Goal: Task Accomplishment & Management: Manage account settings

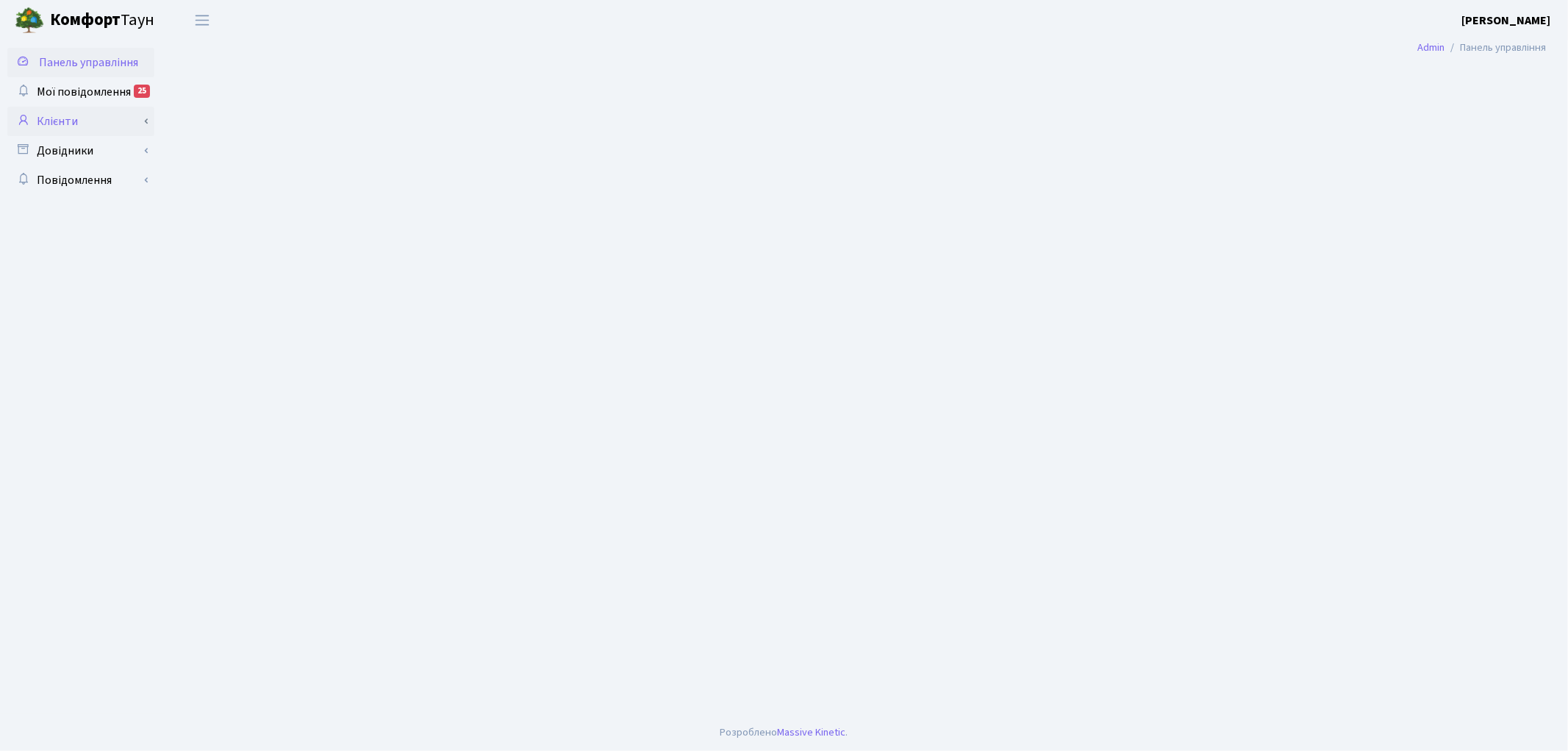
click at [79, 127] on link "Клієнти" at bounding box center [81, 121] width 147 height 30
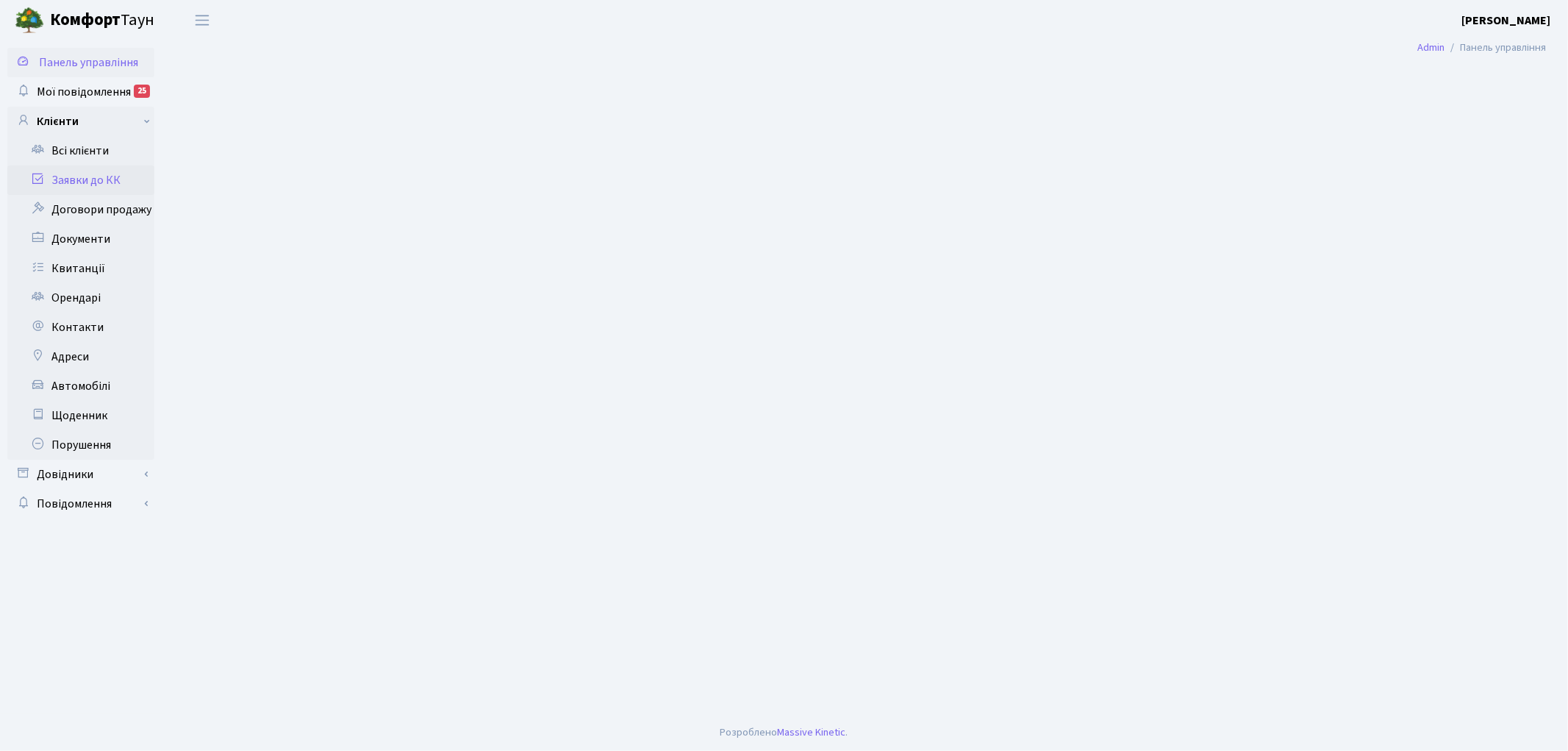
click at [69, 179] on link "Заявки до КК" at bounding box center [81, 179] width 147 height 30
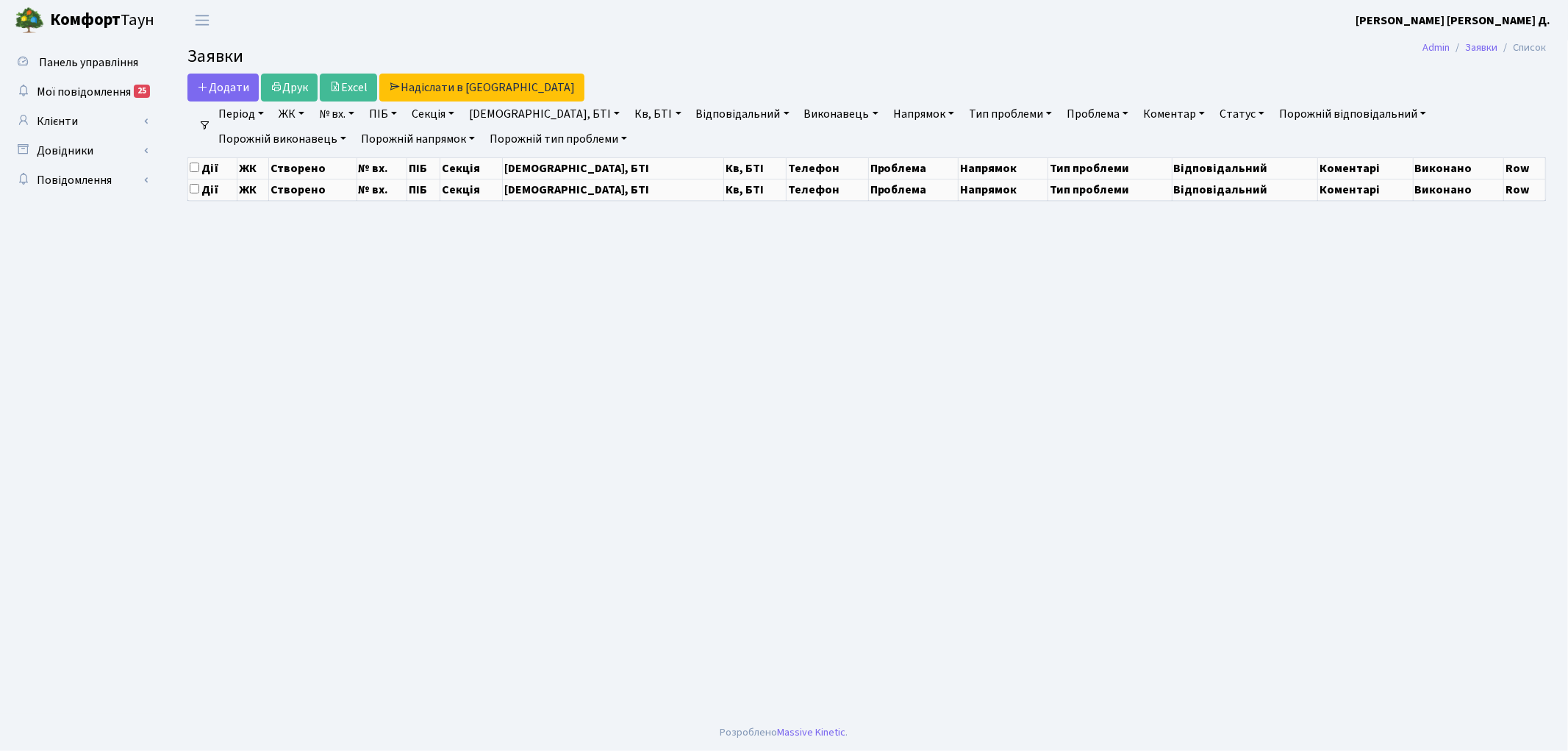
select select "25"
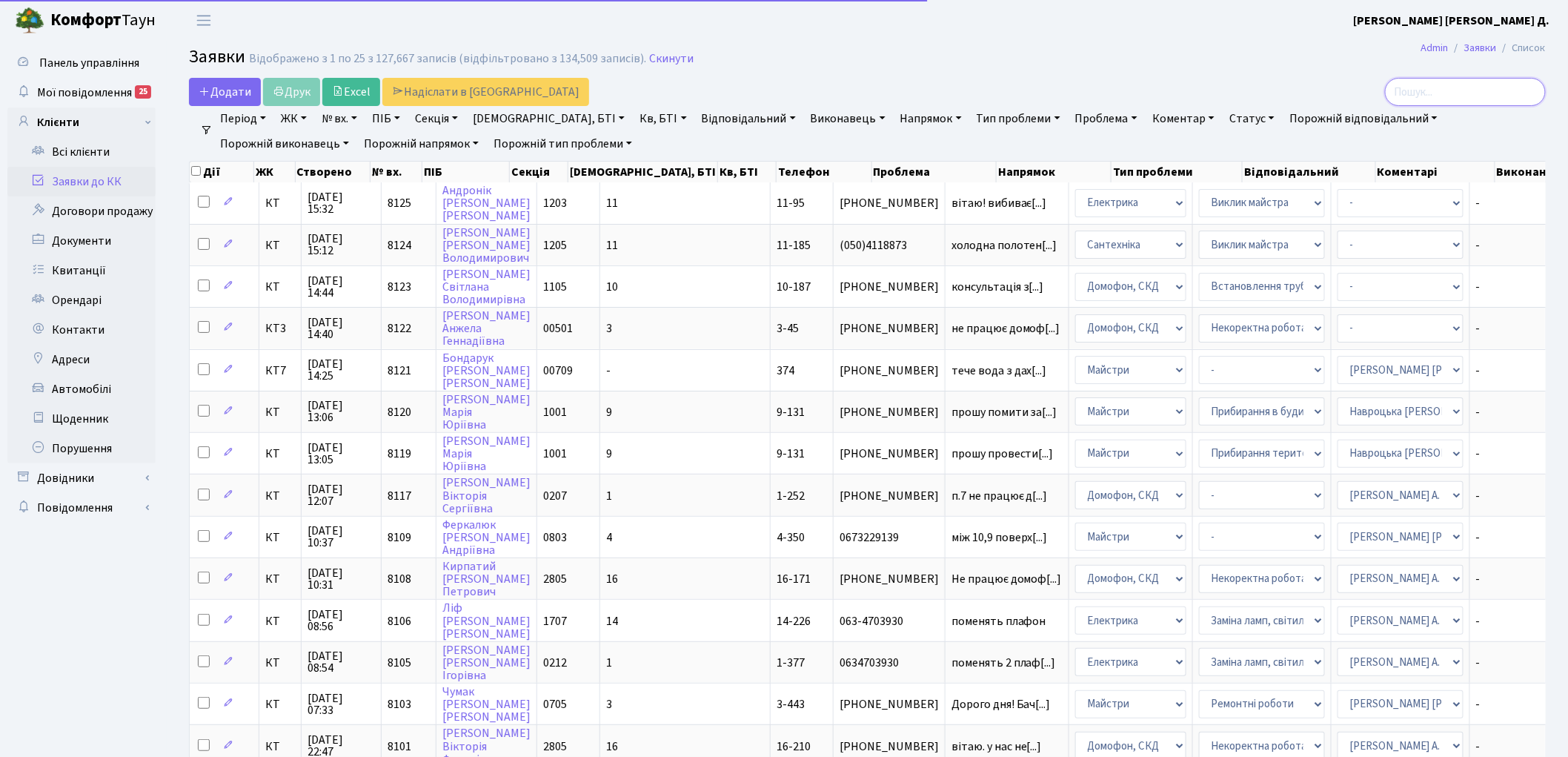
click at [1542, 97] on input "search" at bounding box center [1466, 91] width 160 height 28
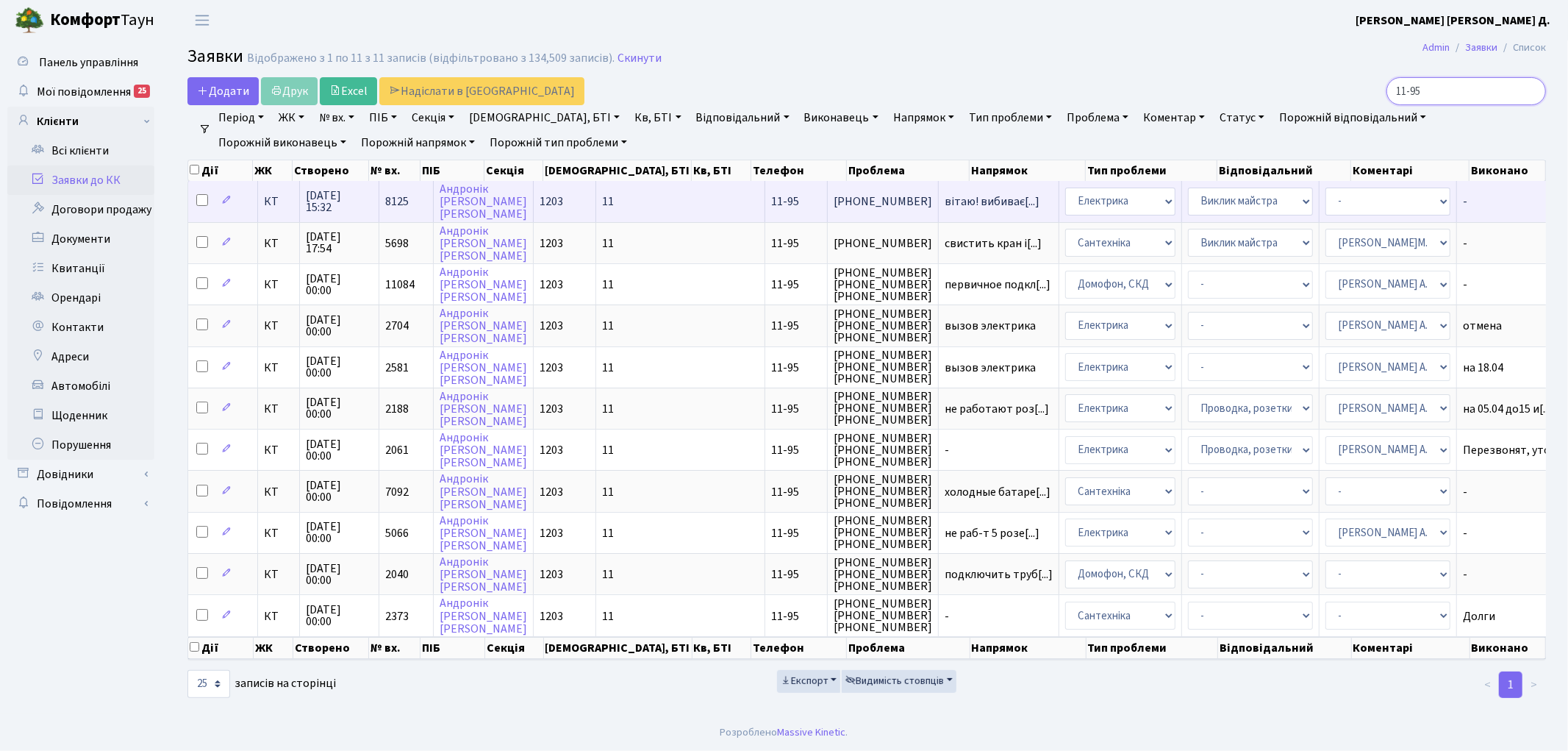
type input "11-95"
click at [273, 207] on td "КТ" at bounding box center [279, 202] width 41 height 41
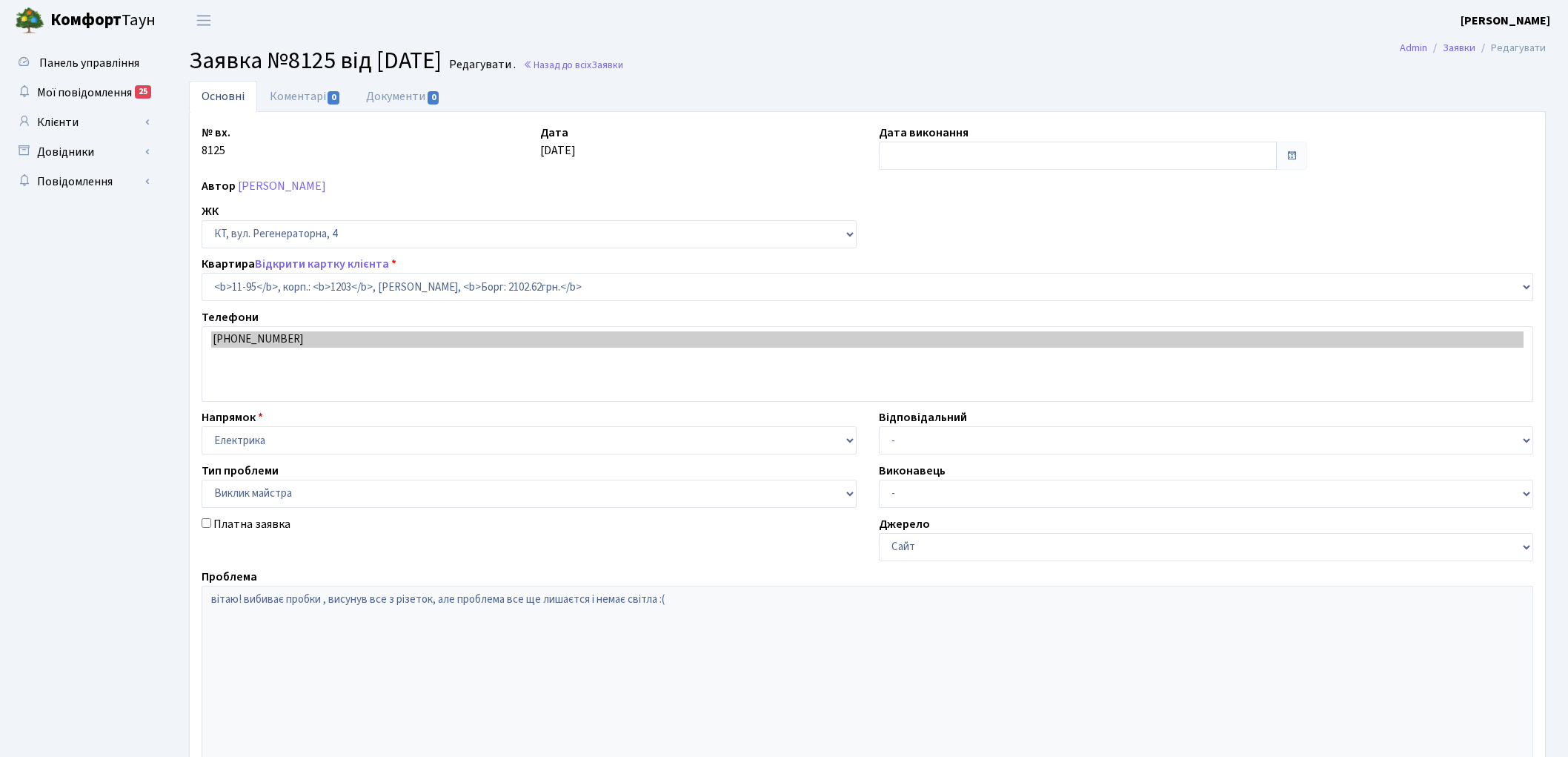
select select "6992"
select select "29"
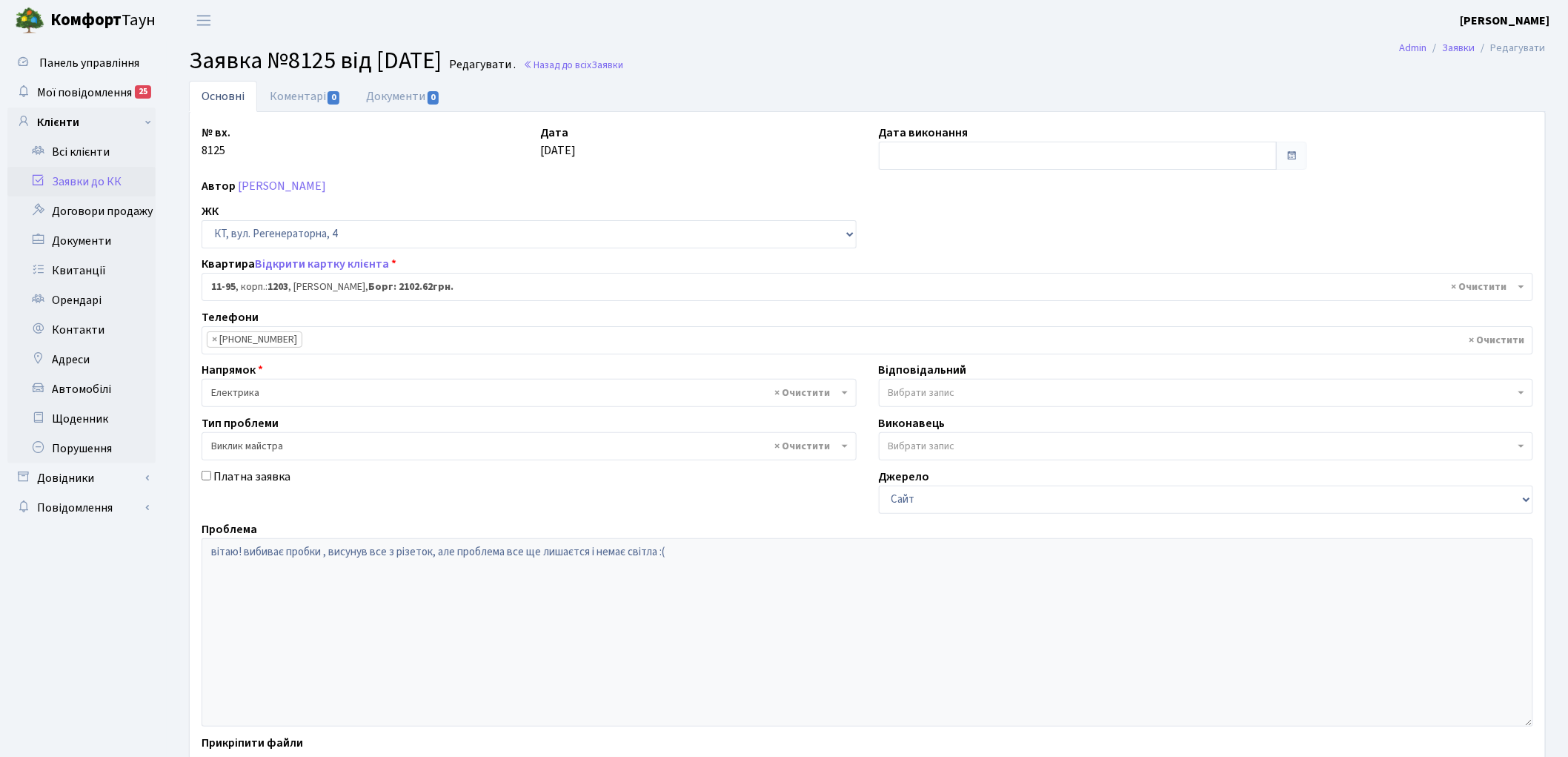
click at [114, 175] on link "Заявки до КК" at bounding box center [82, 181] width 149 height 30
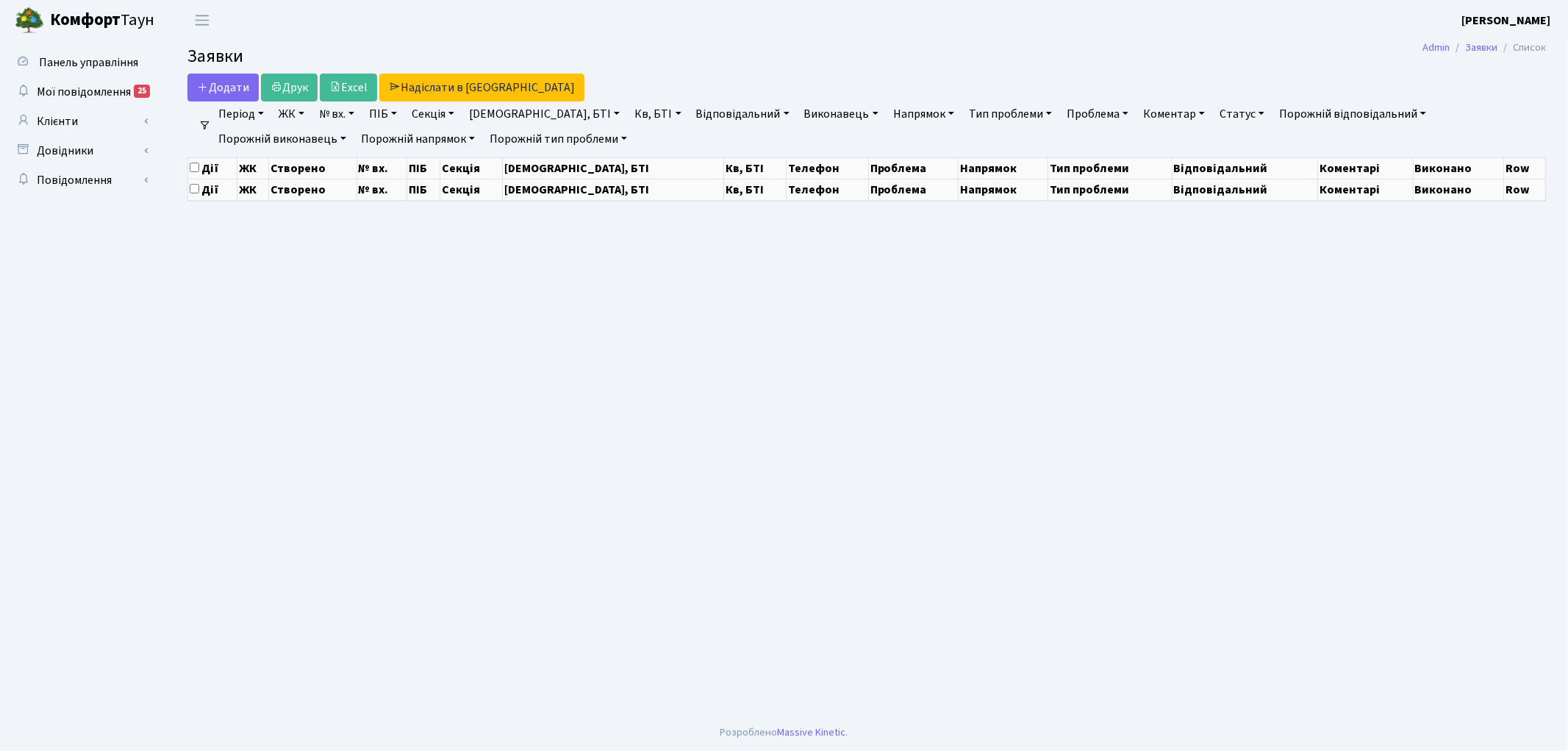
select select "25"
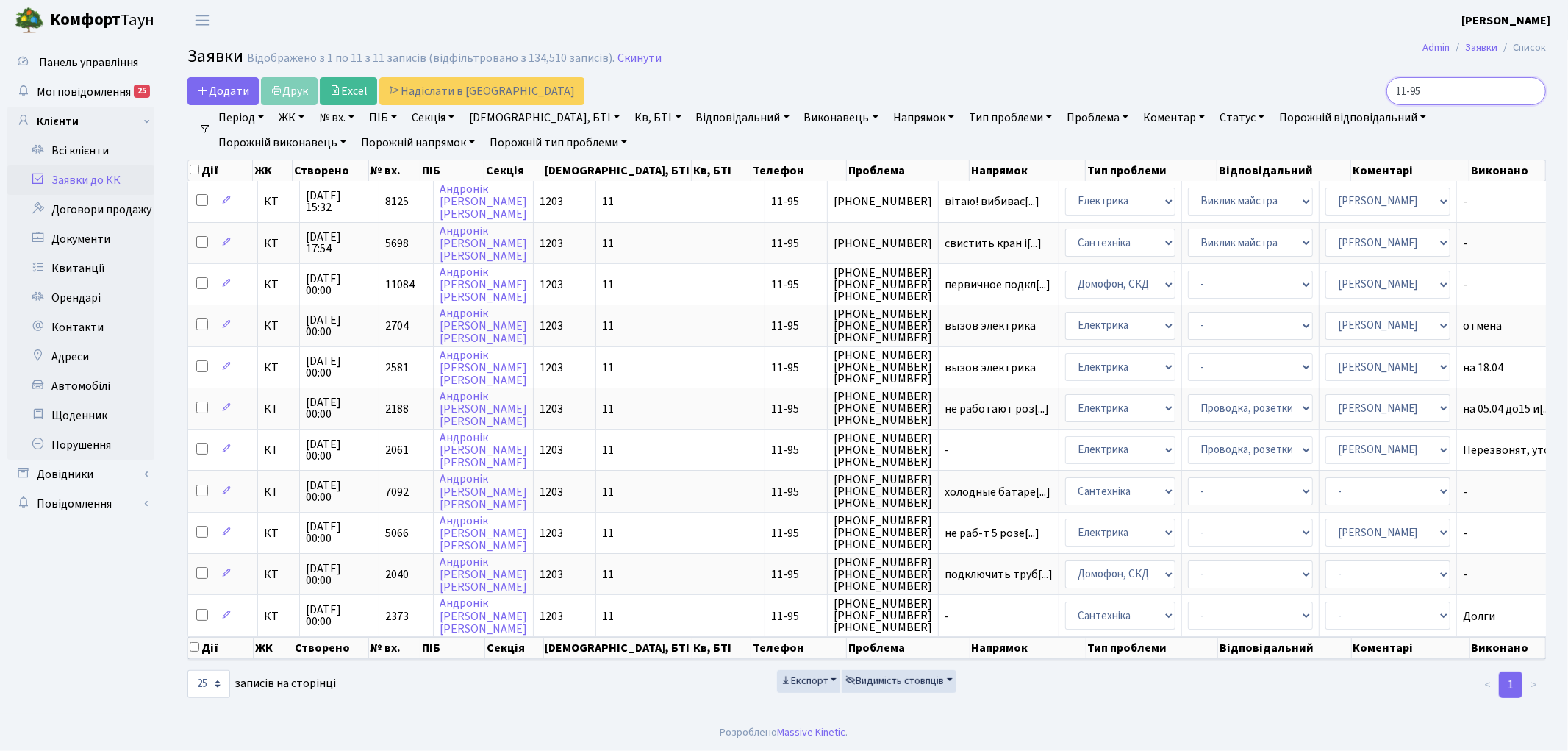
click at [1530, 91] on input "11-95" at bounding box center [1466, 91] width 159 height 28
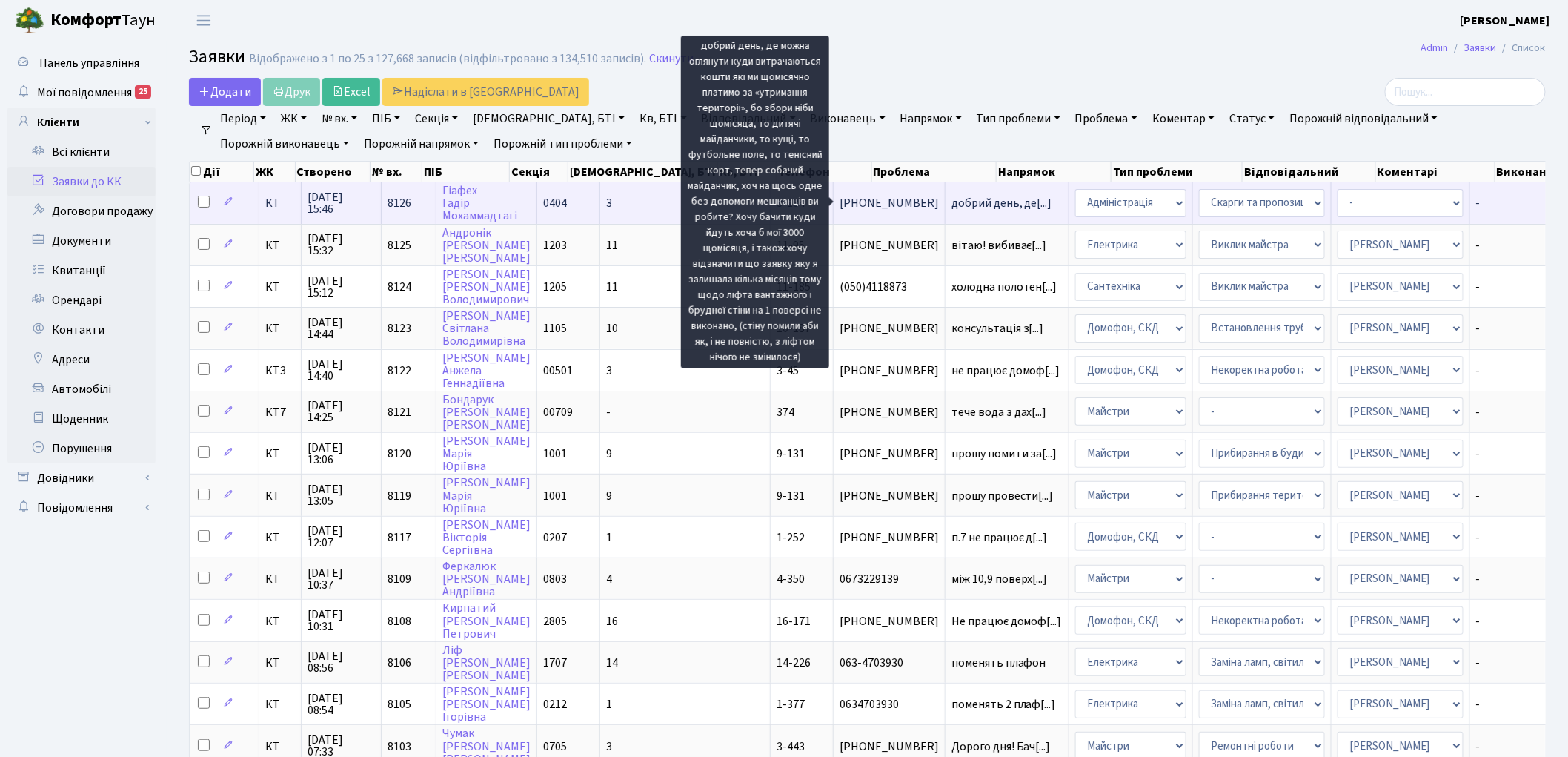
drag, startPoint x: 877, startPoint y: 202, endPoint x: 901, endPoint y: 202, distance: 24.0
click at [952, 202] on span "добрий день, де[...]" at bounding box center [1002, 202] width 101 height 16
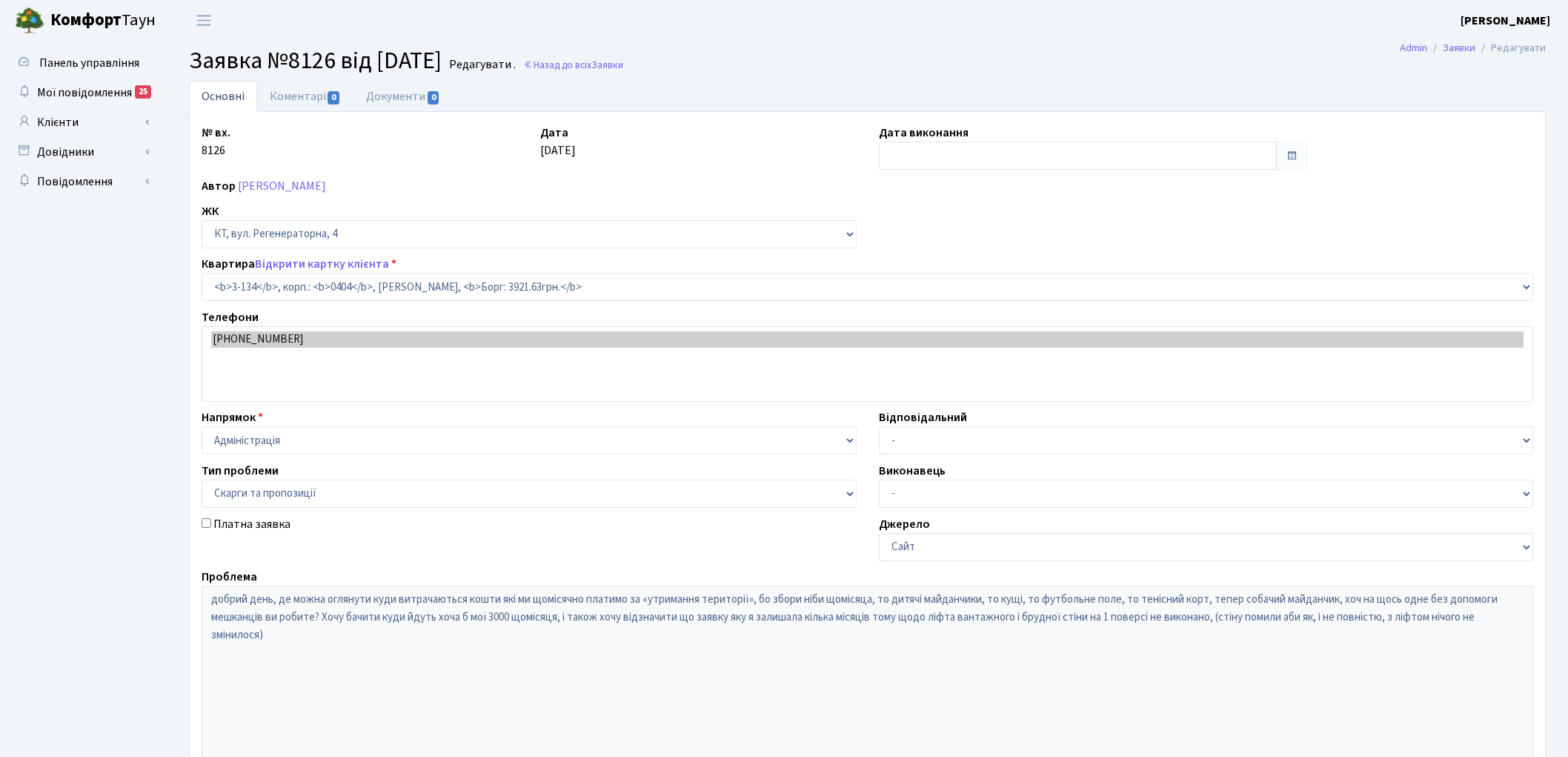
select select "943"
select select "55"
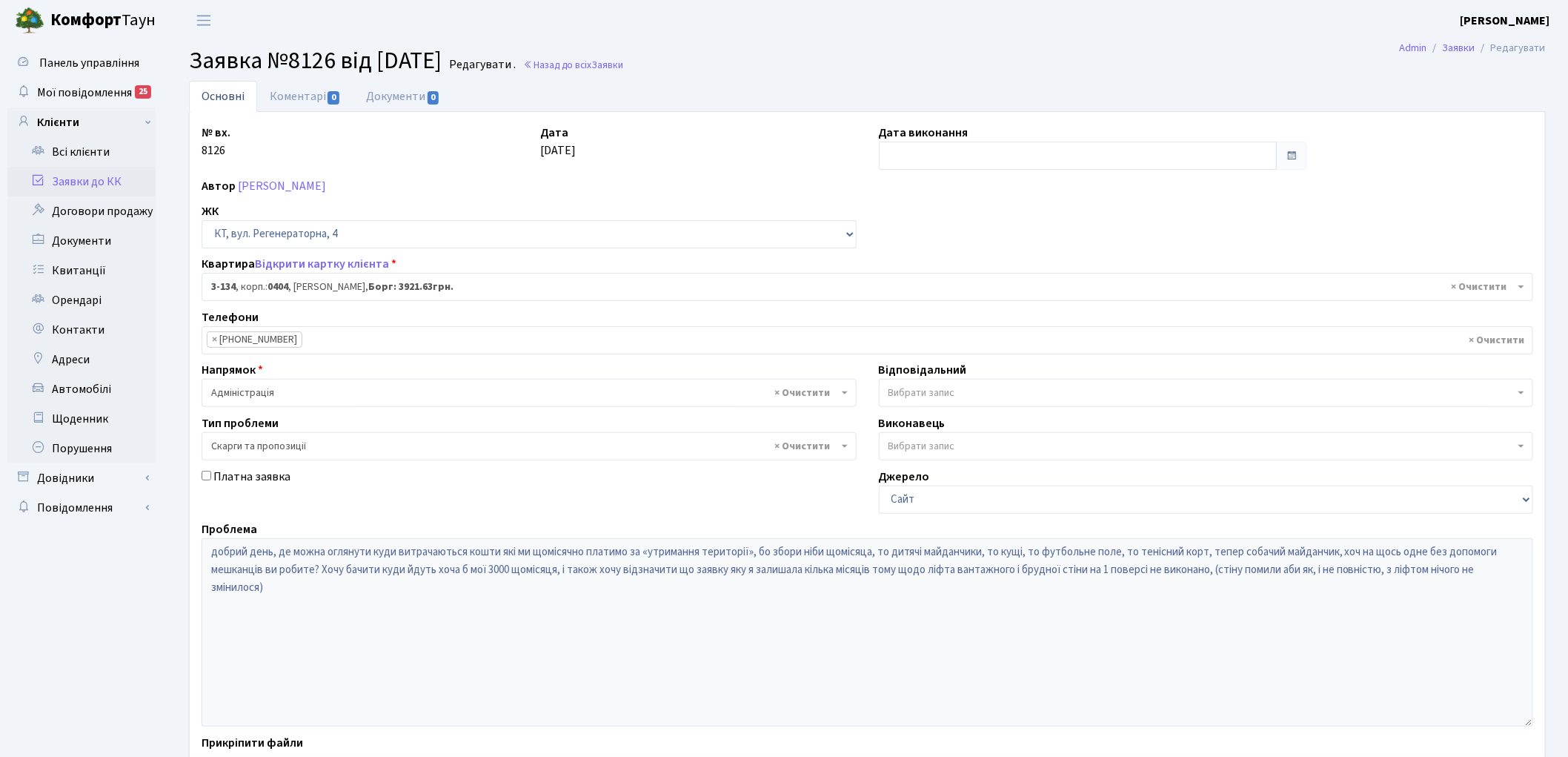
click at [100, 188] on link "Заявки до КК" at bounding box center [82, 181] width 149 height 30
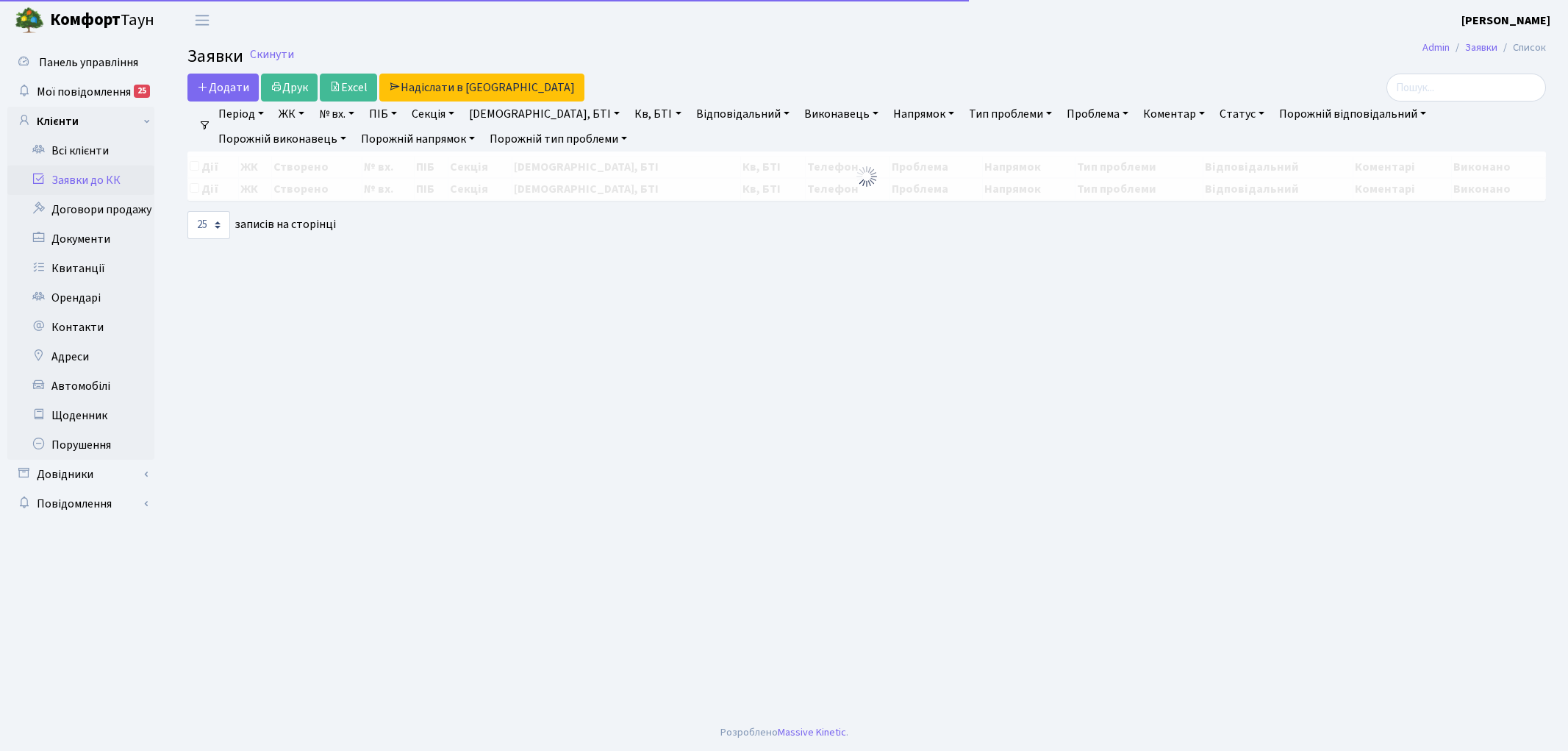
select select "25"
click at [1454, 88] on input "search" at bounding box center [1466, 87] width 159 height 28
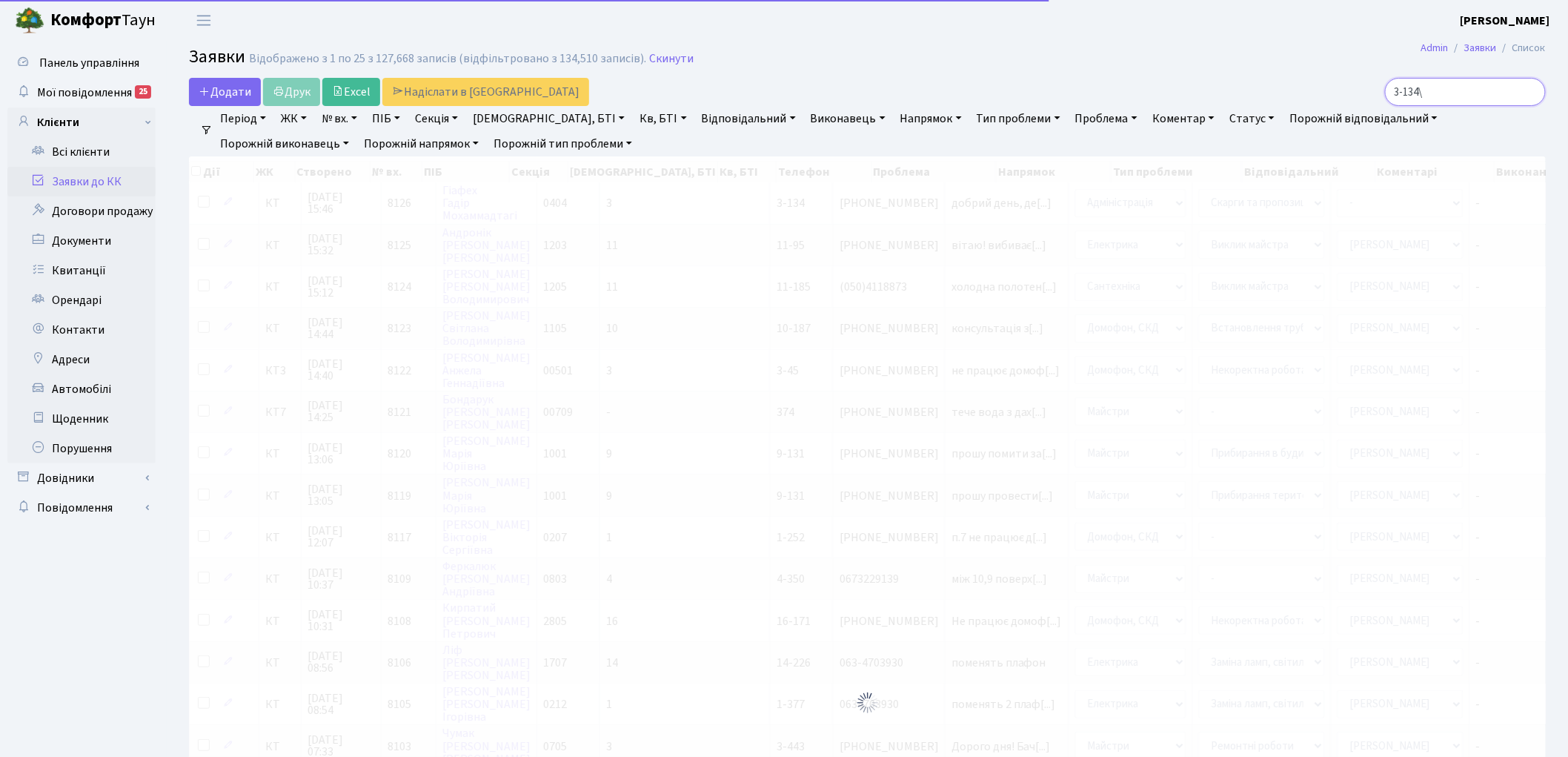
type input "3-134"
checkbox input "true"
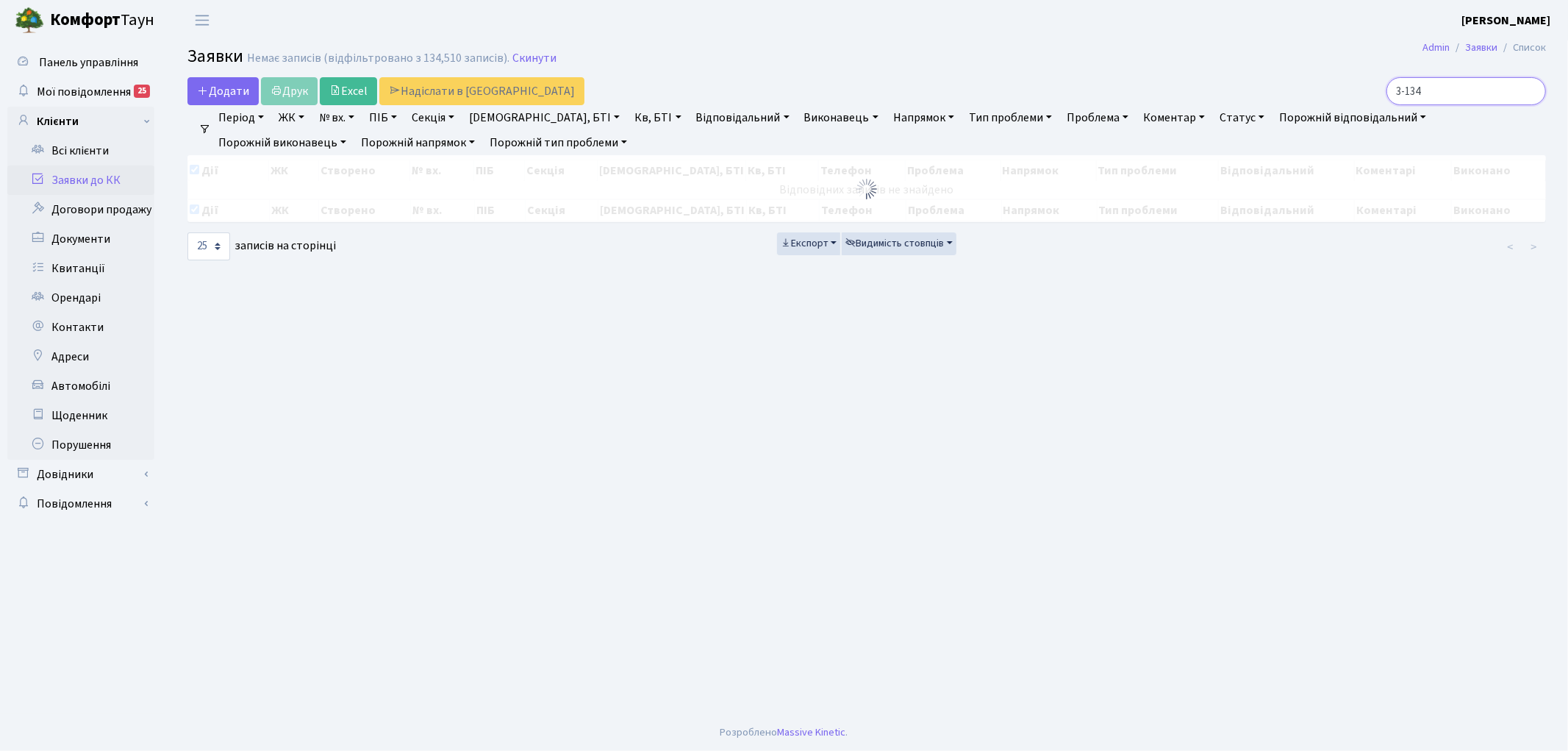
checkbox input "false"
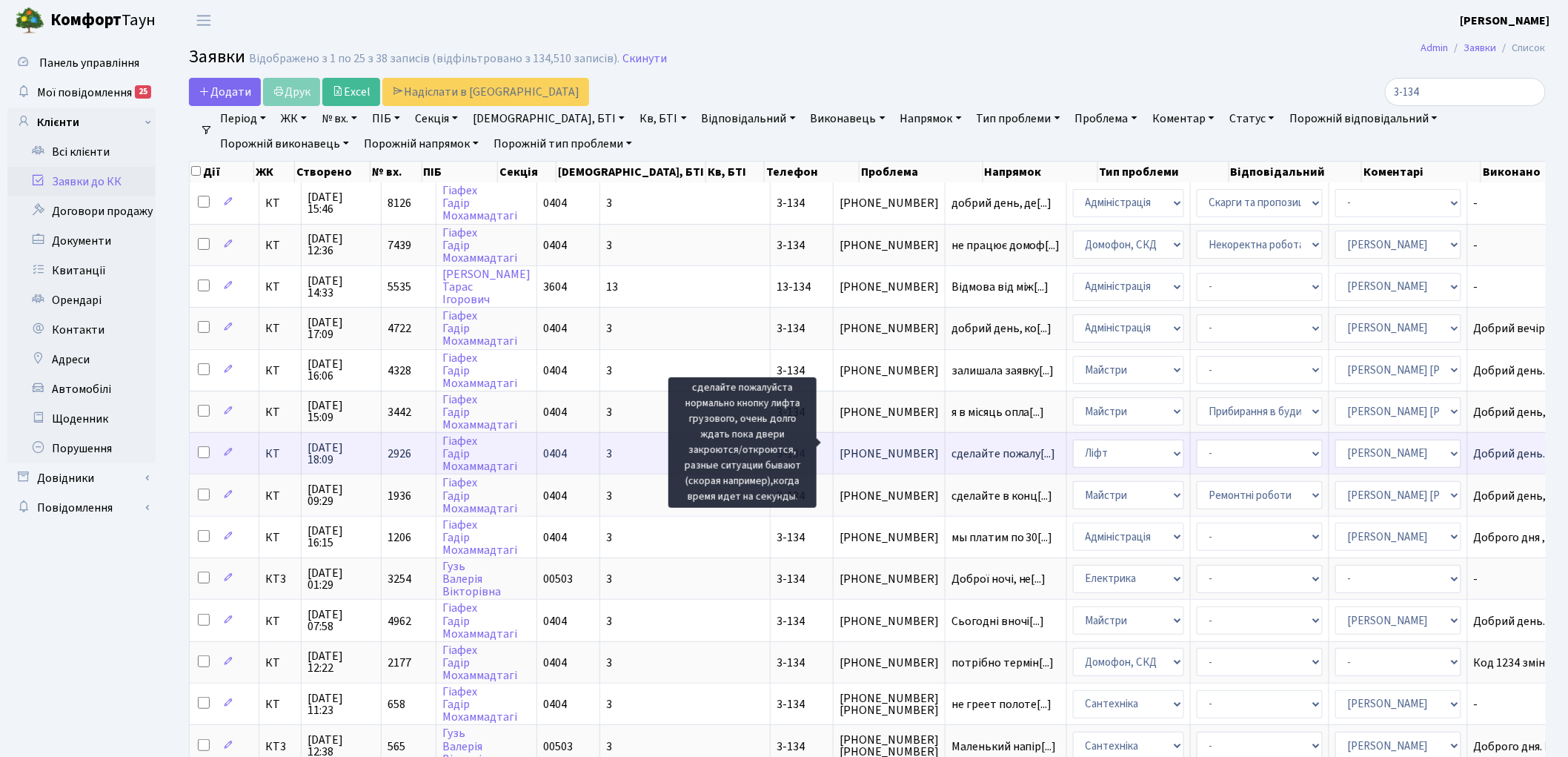
click at [952, 445] on span "сделайте пожалу[...]" at bounding box center [1004, 453] width 104 height 16
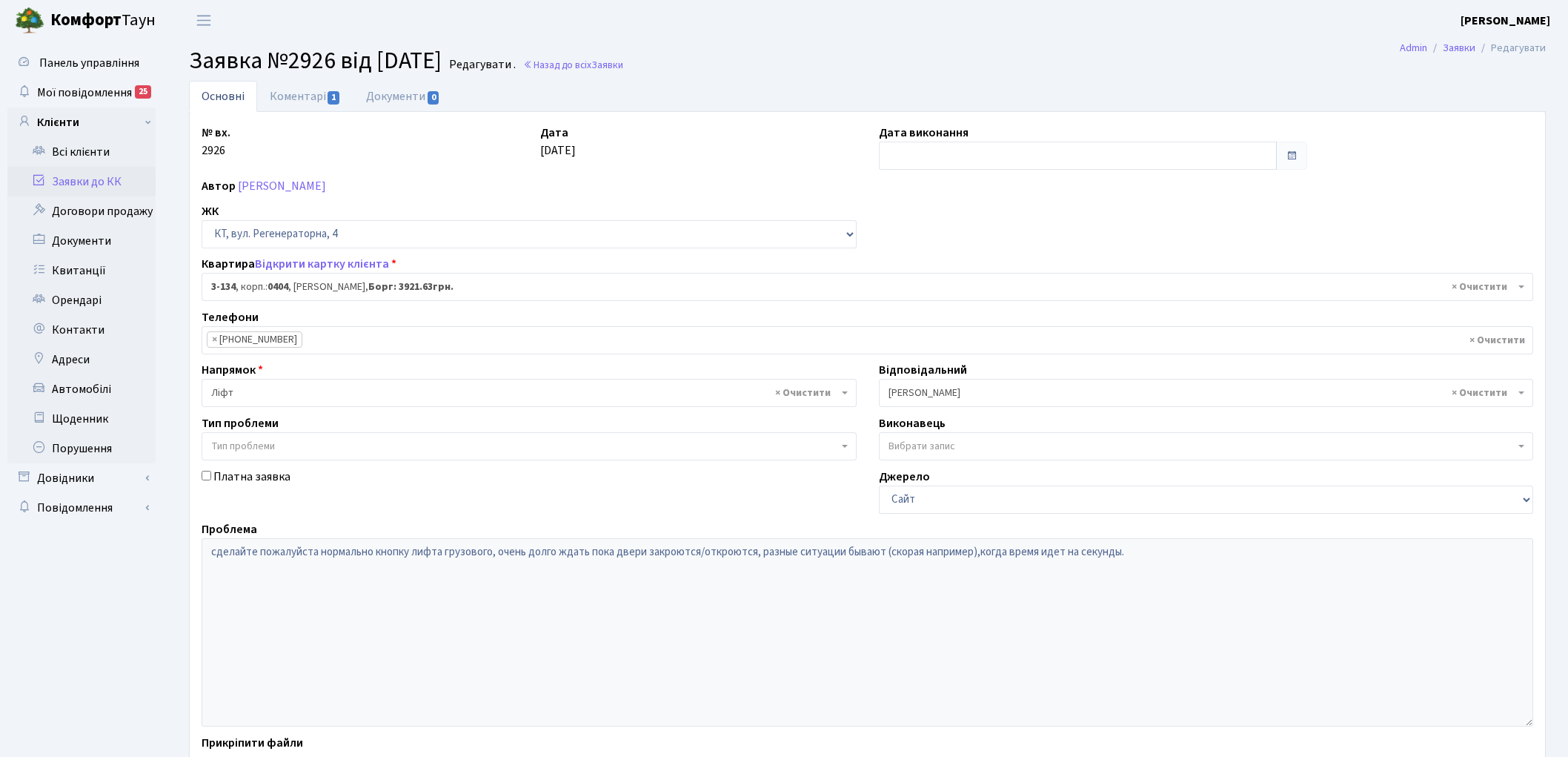
select select "943"
click at [312, 101] on link "Коментарі 1" at bounding box center [305, 96] width 96 height 31
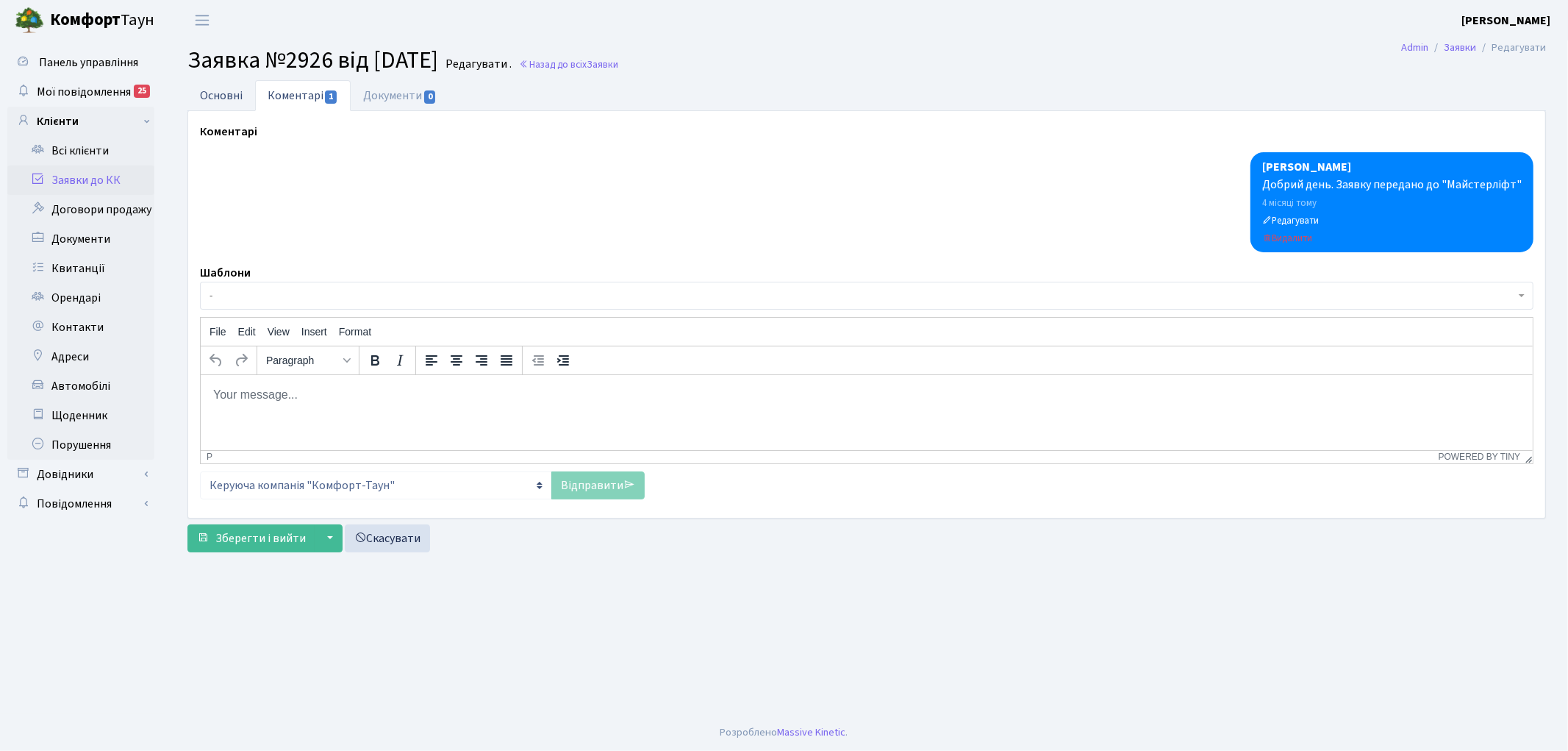
click at [217, 91] on link "Основні" at bounding box center [221, 96] width 68 height 30
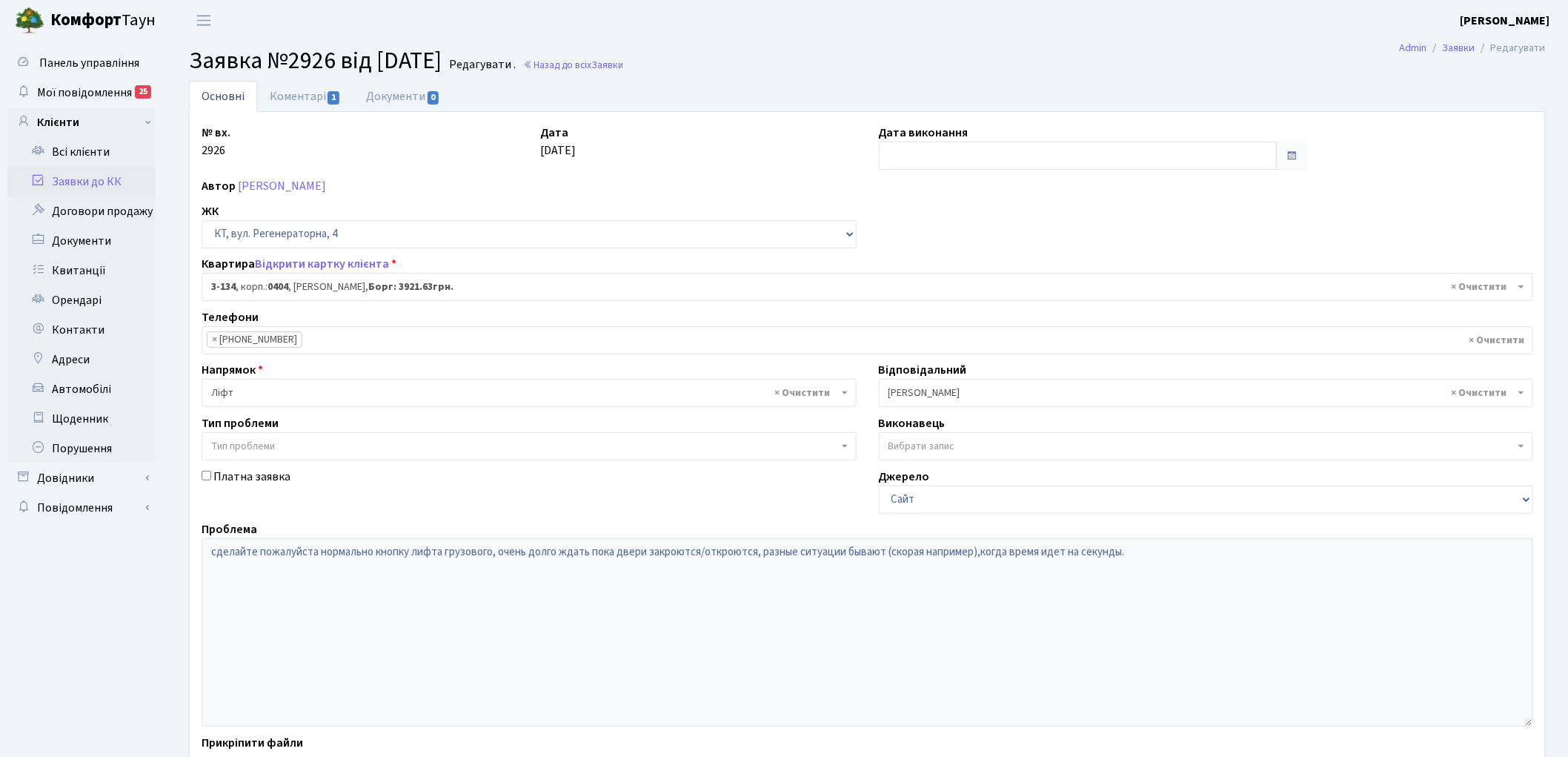
click at [58, 183] on link "Заявки до КК" at bounding box center [82, 181] width 149 height 30
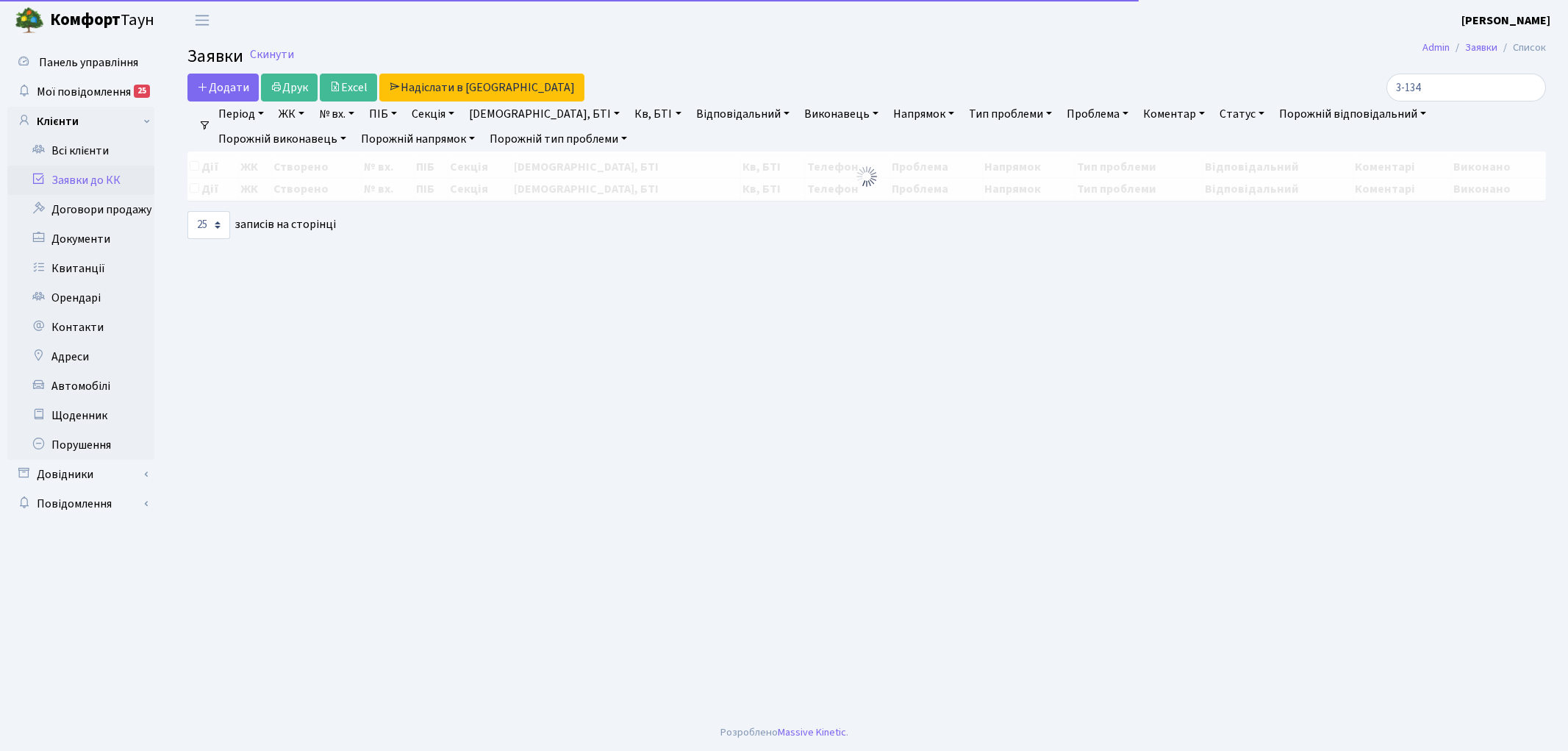
select select "25"
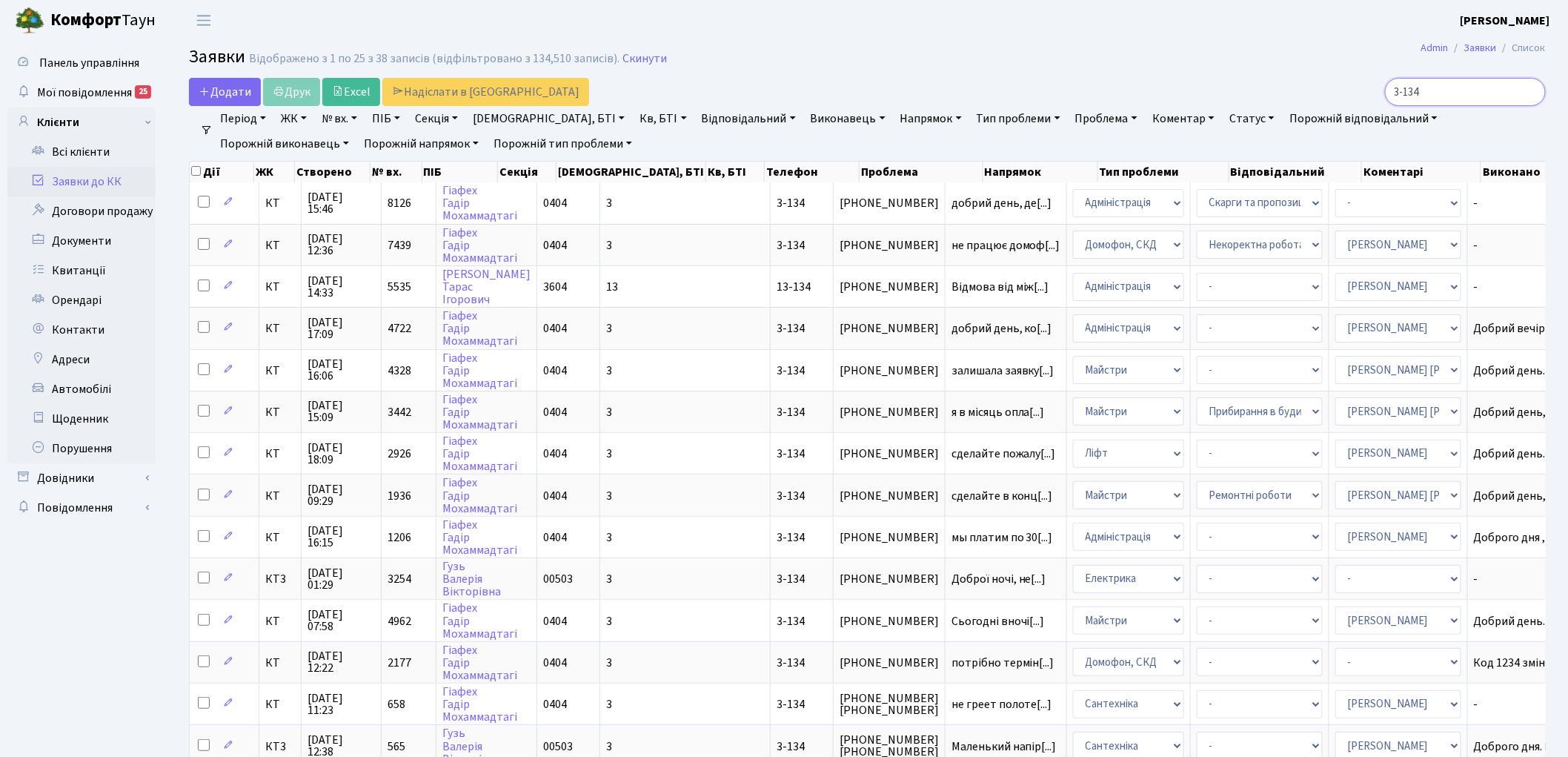
click at [1528, 90] on input "3-134" at bounding box center [1466, 91] width 160 height 28
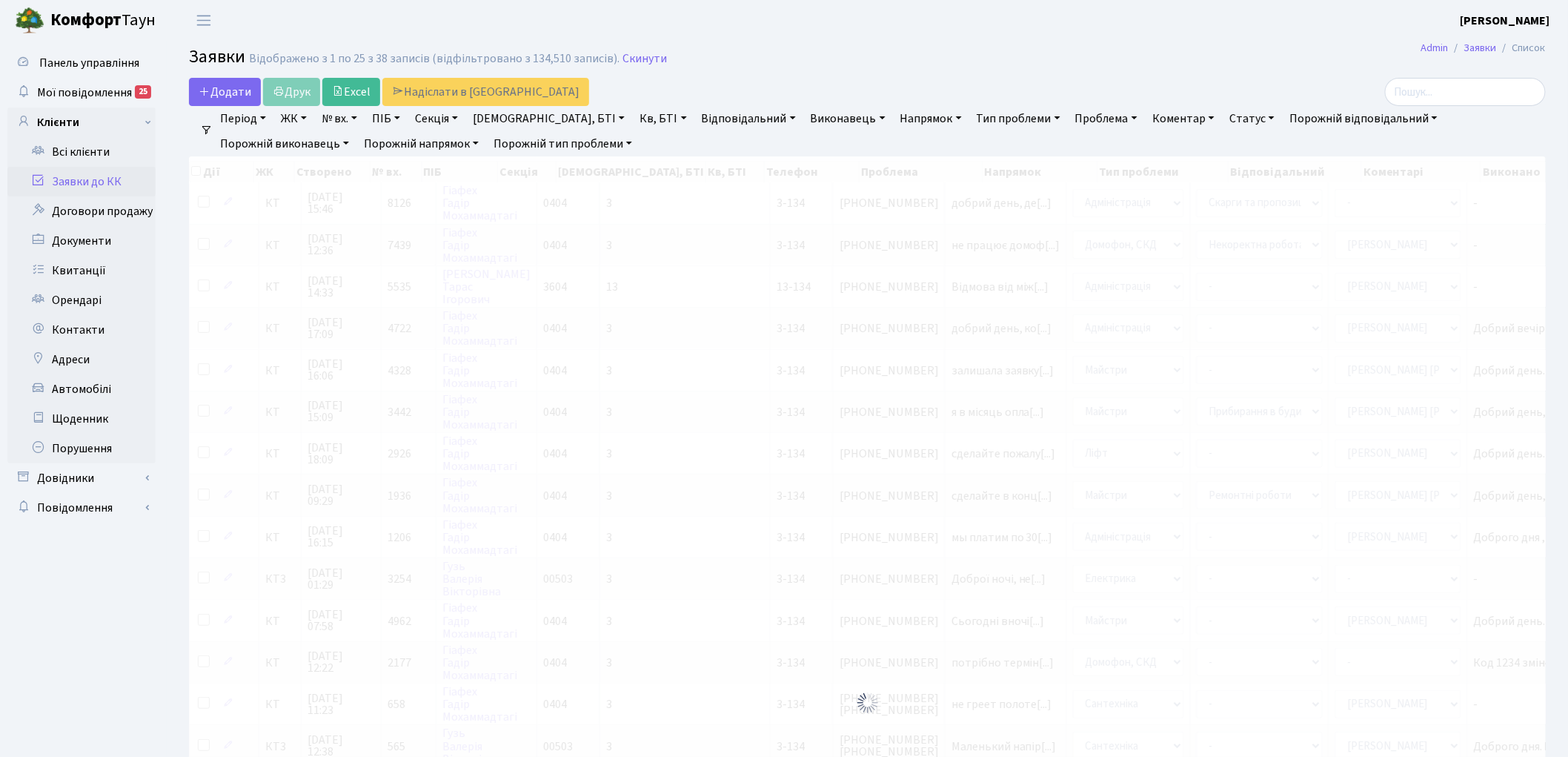
click at [115, 182] on link "Заявки до КК" at bounding box center [82, 181] width 149 height 30
click at [100, 178] on link "Заявки до КК" at bounding box center [82, 181] width 149 height 30
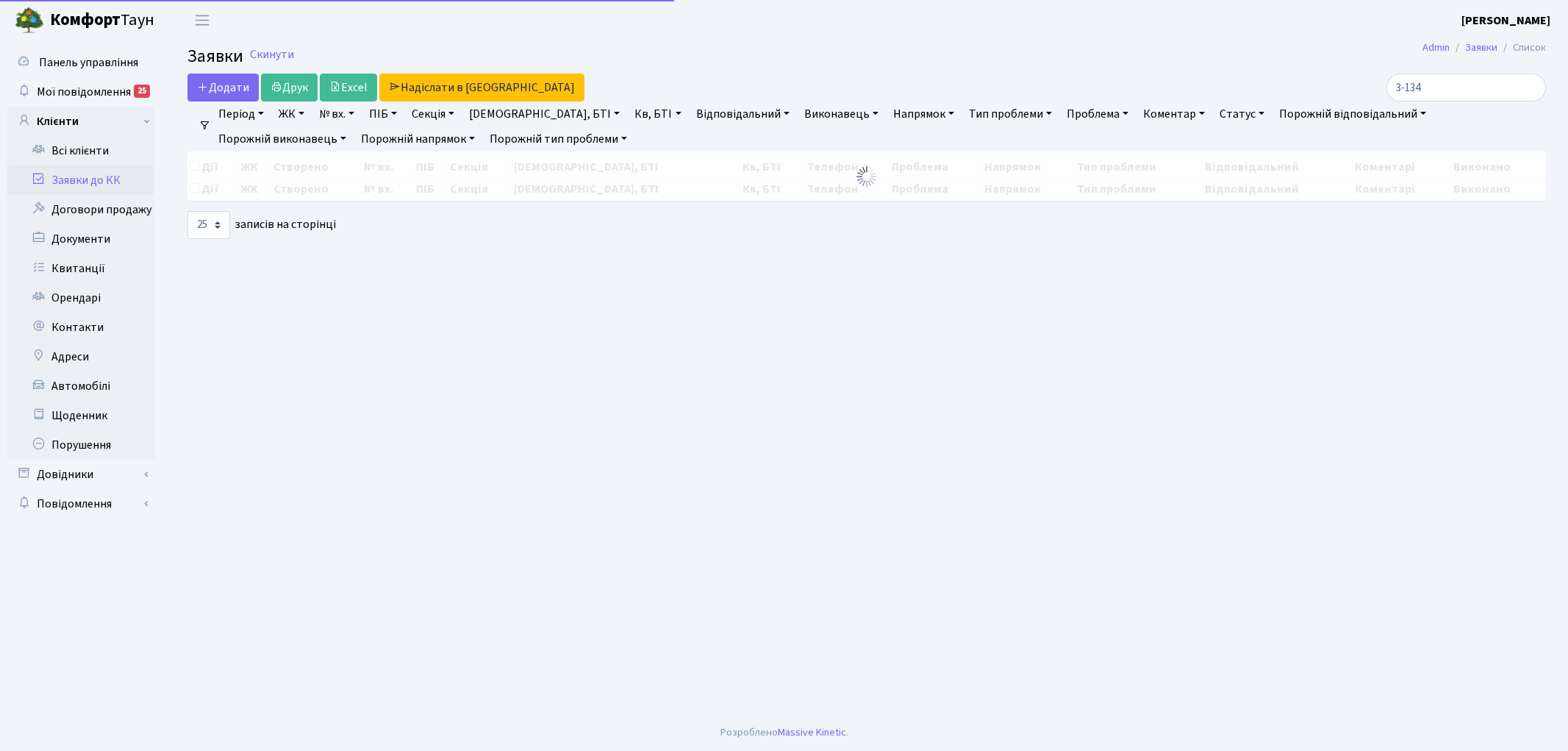
select select "25"
